Goal: Information Seeking & Learning: Check status

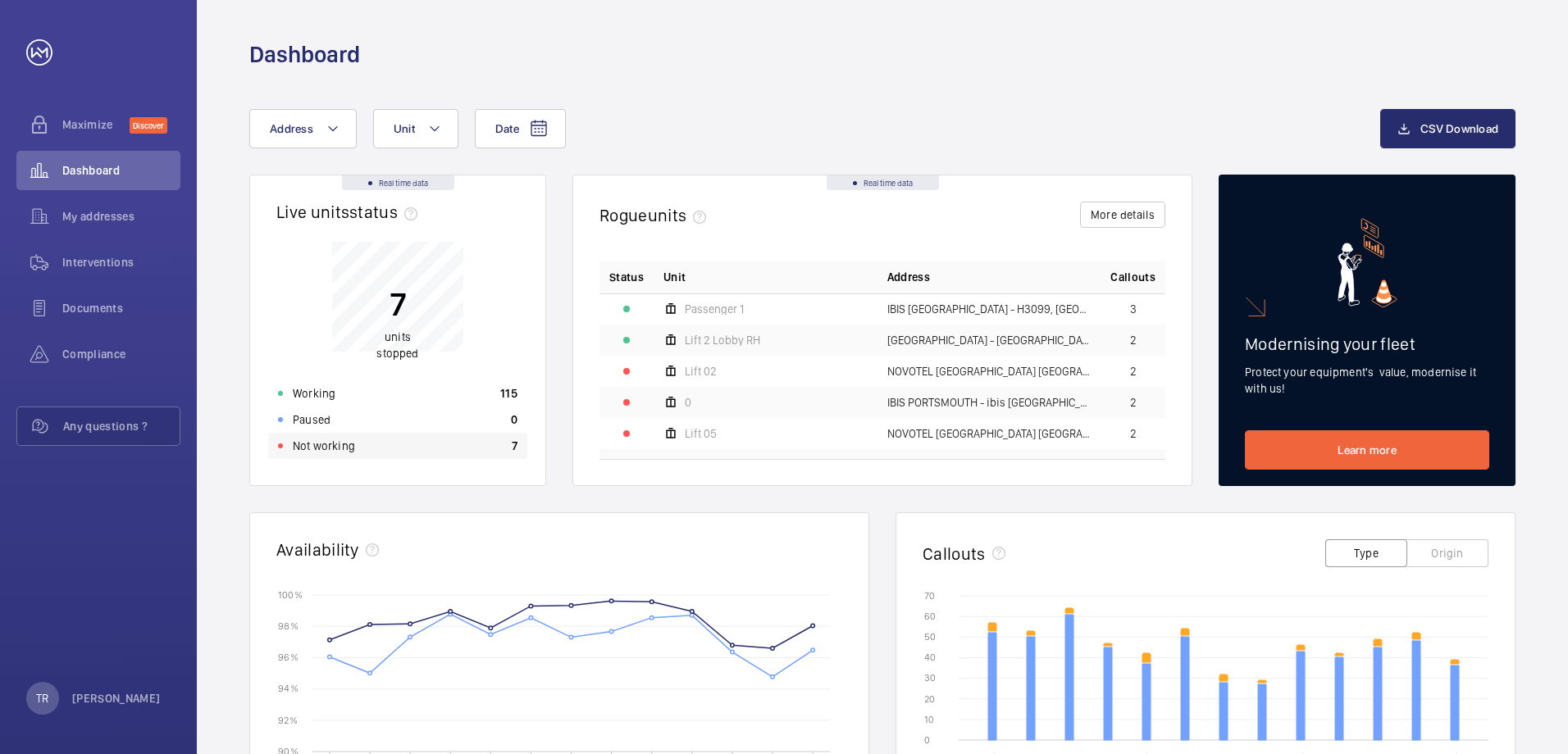
click at [326, 446] on p "Not working" at bounding box center [324, 445] width 63 height 16
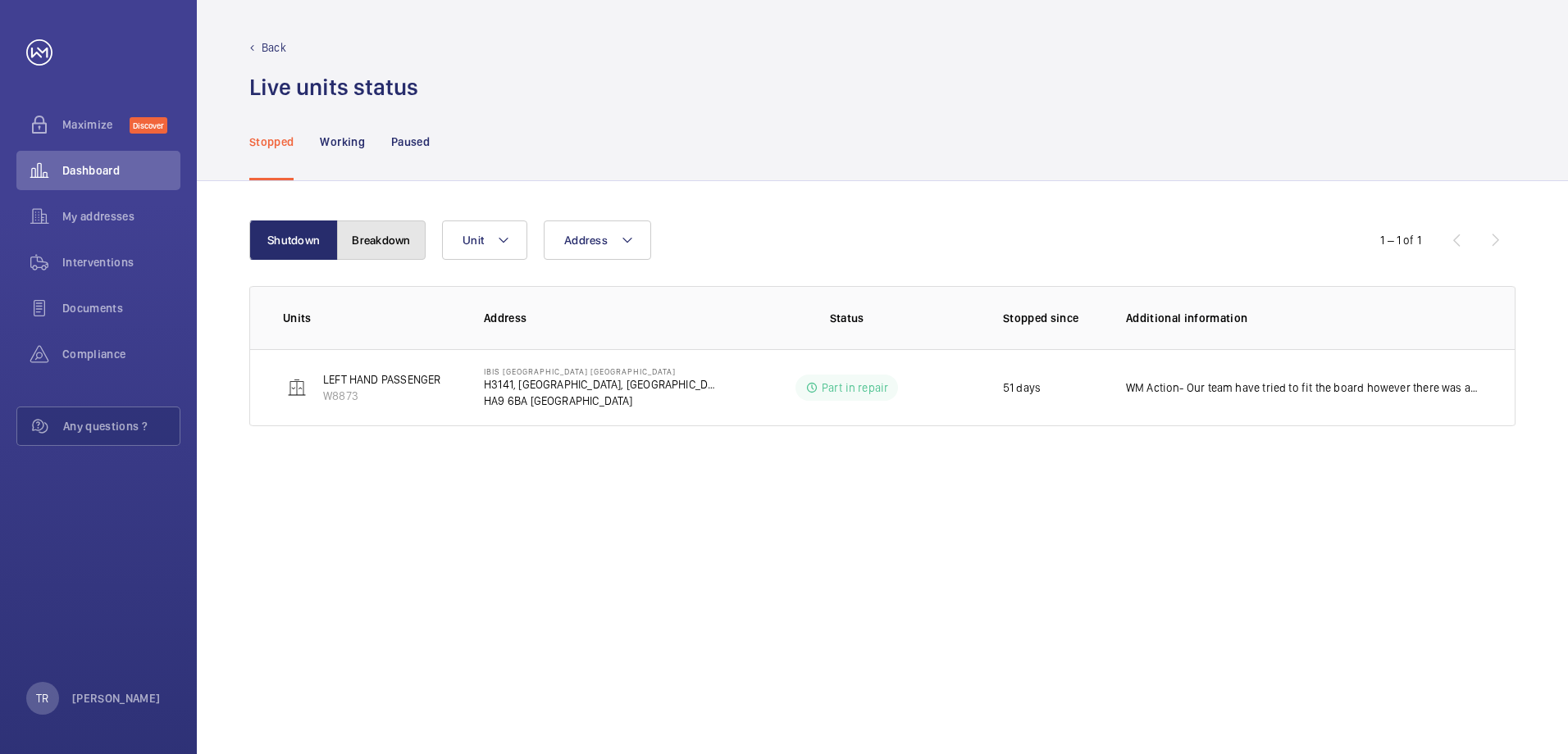
click at [384, 238] on button "Breakdown" at bounding box center [382, 240] width 89 height 40
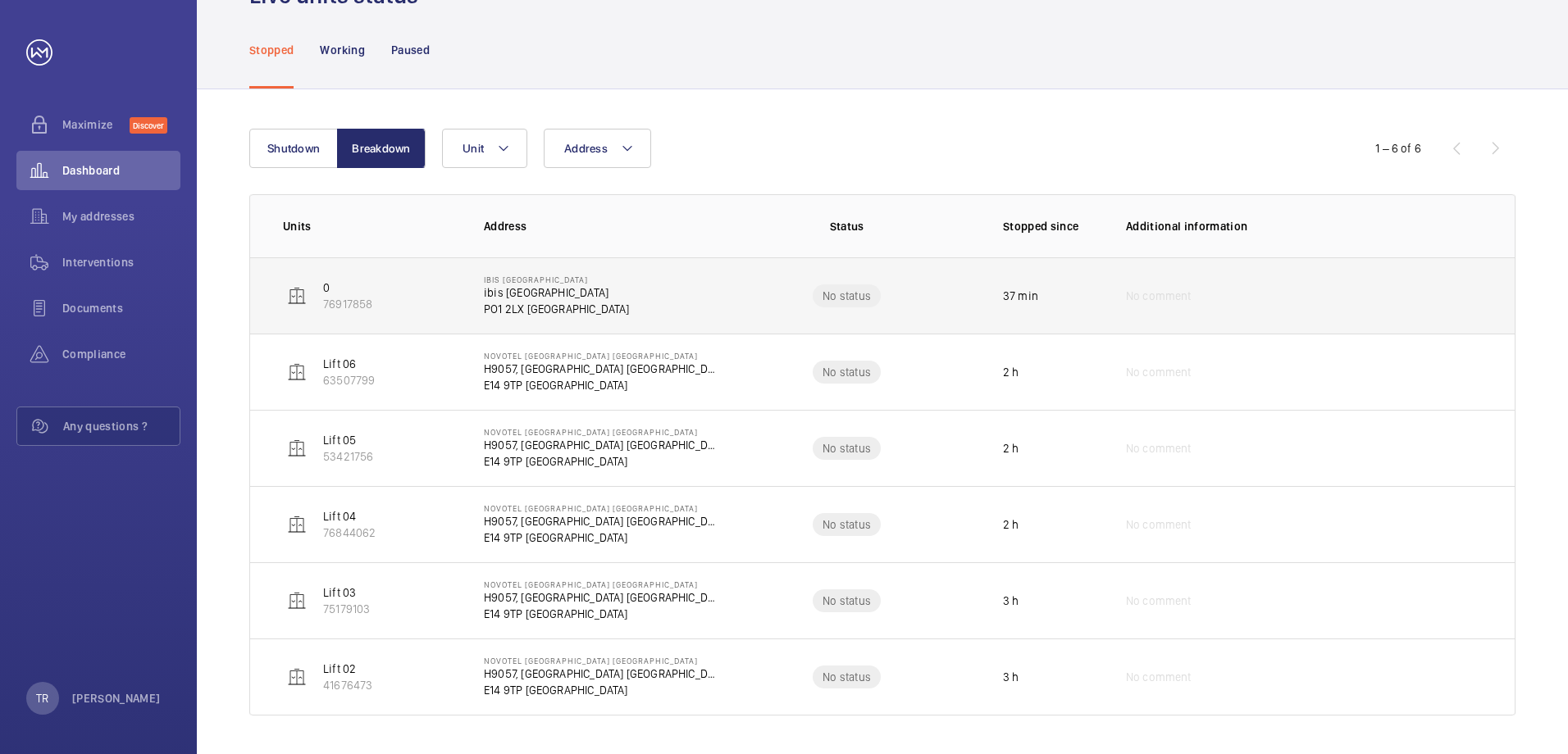
scroll to position [93, 0]
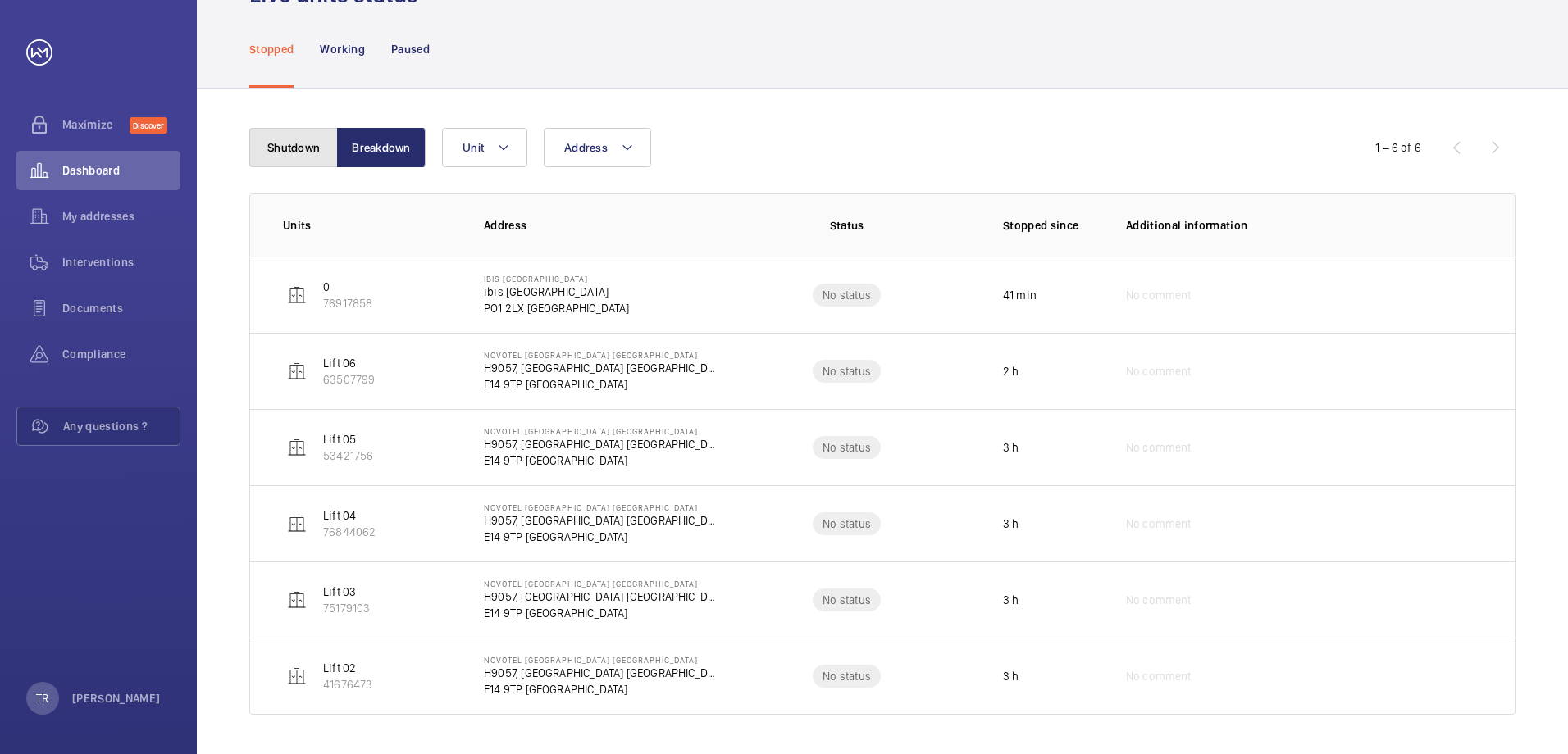
click at [296, 150] on button "Shutdown" at bounding box center [294, 148] width 89 height 40
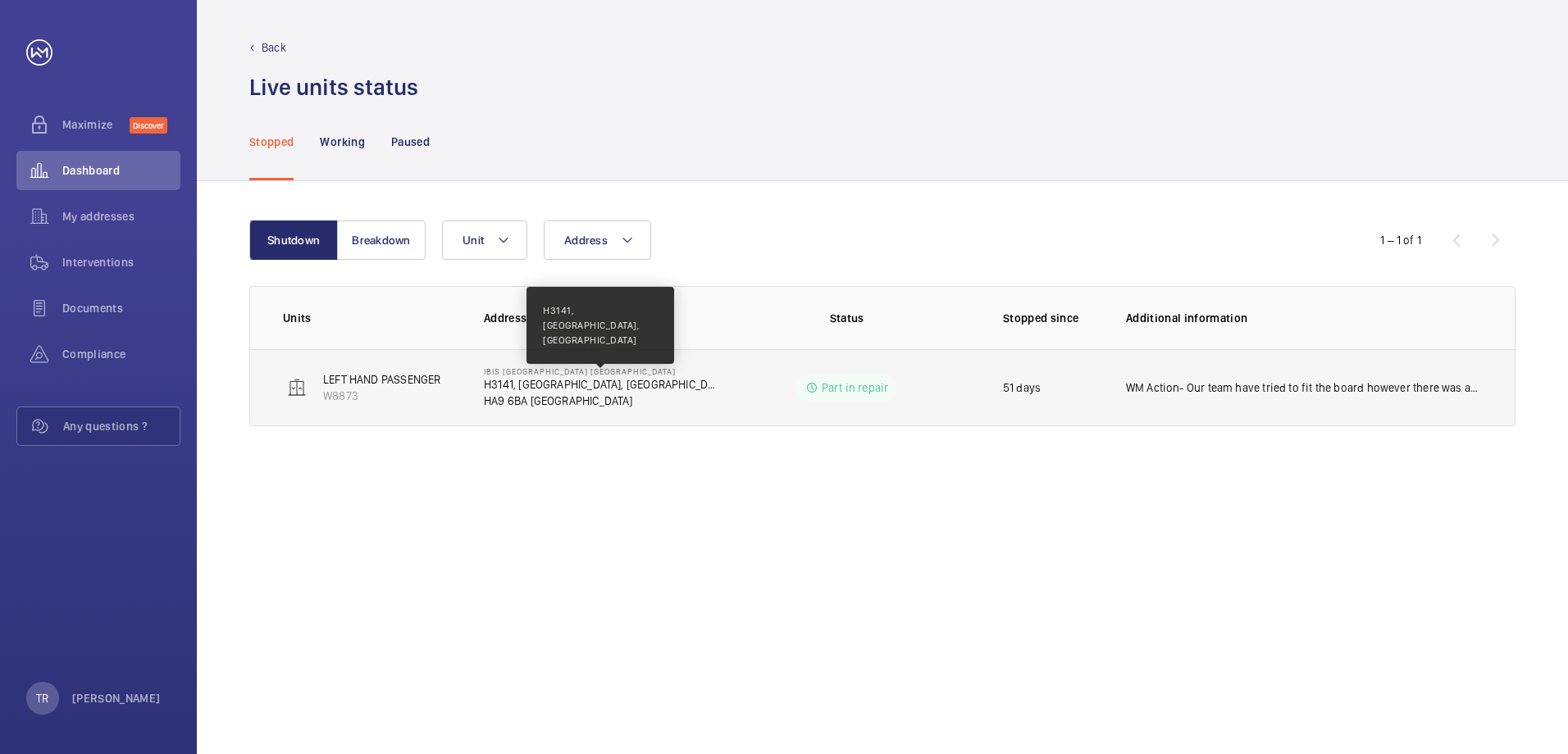
click at [597, 387] on p "H3141, [GEOGRAPHIC_DATA], [GEOGRAPHIC_DATA]" at bounding box center [601, 384] width 233 height 16
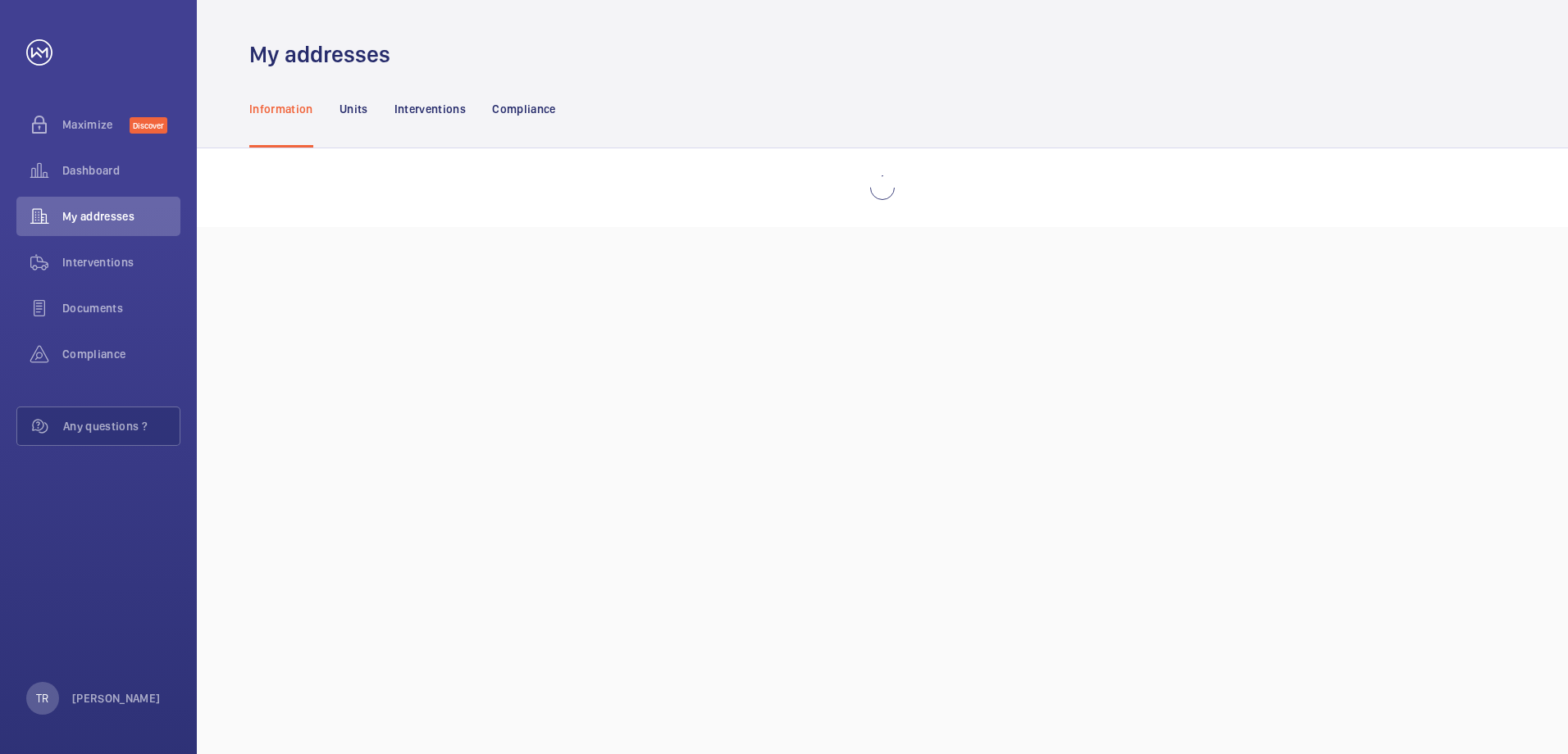
click at [597, 387] on div "My addresses Information Units Interventions Compliance" at bounding box center [882, 377] width 1371 height 754
